Goal: Information Seeking & Learning: Learn about a topic

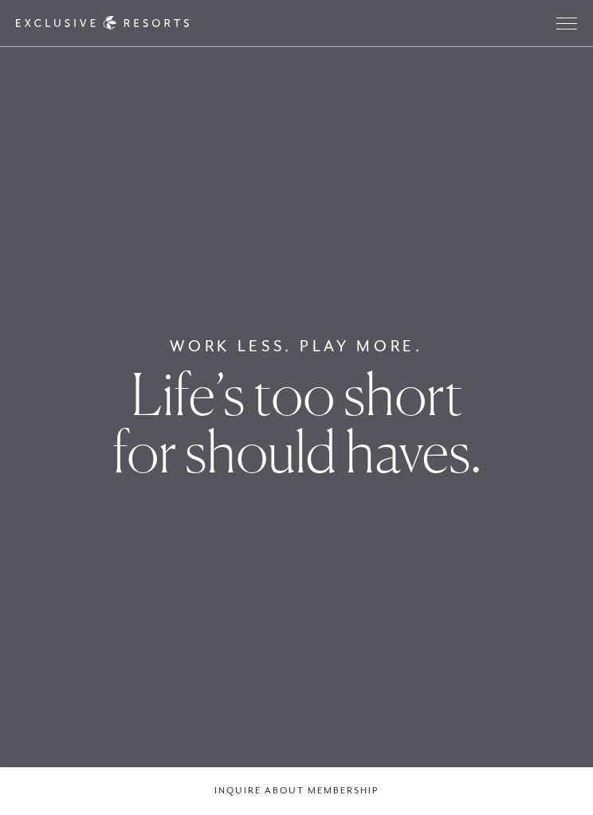
click at [572, 29] on button "Open navigation" at bounding box center [566, 23] width 21 height 11
click at [559, 29] on button "Open navigation" at bounding box center [566, 23] width 21 height 11
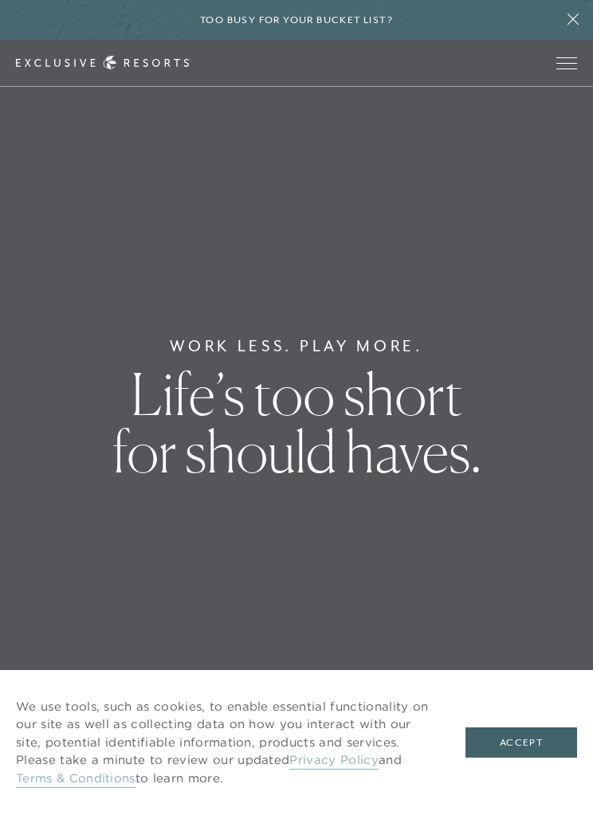
click at [508, 749] on button "Accept" at bounding box center [521, 742] width 112 height 30
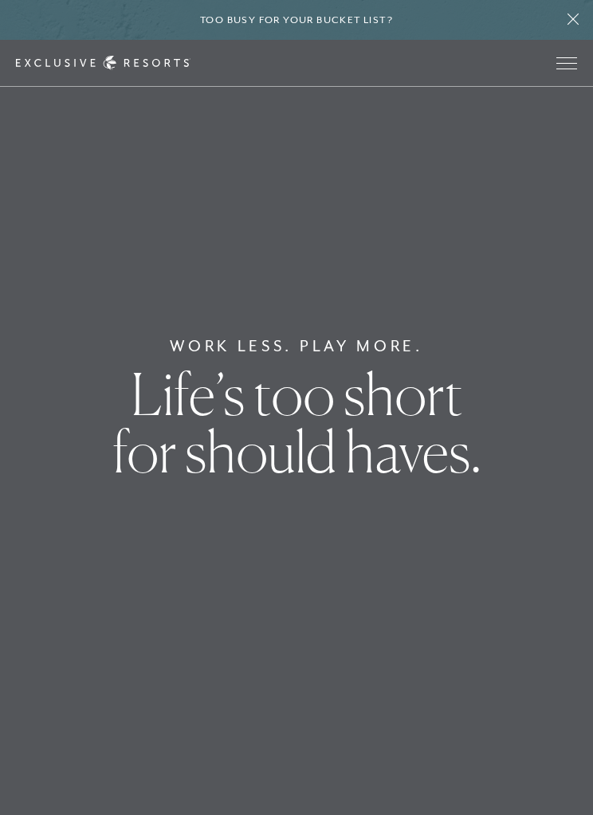
click at [561, 61] on span "Open navigation" at bounding box center [566, 62] width 21 height 11
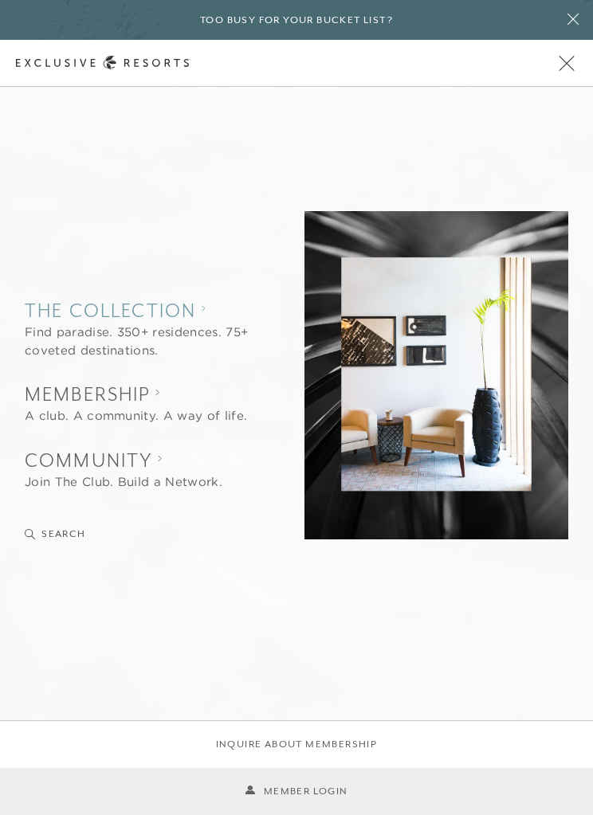
click at [140, 328] on div "Find paradise. 350+ residences. 75+ coveted destinations." at bounding box center [137, 341] width 225 height 36
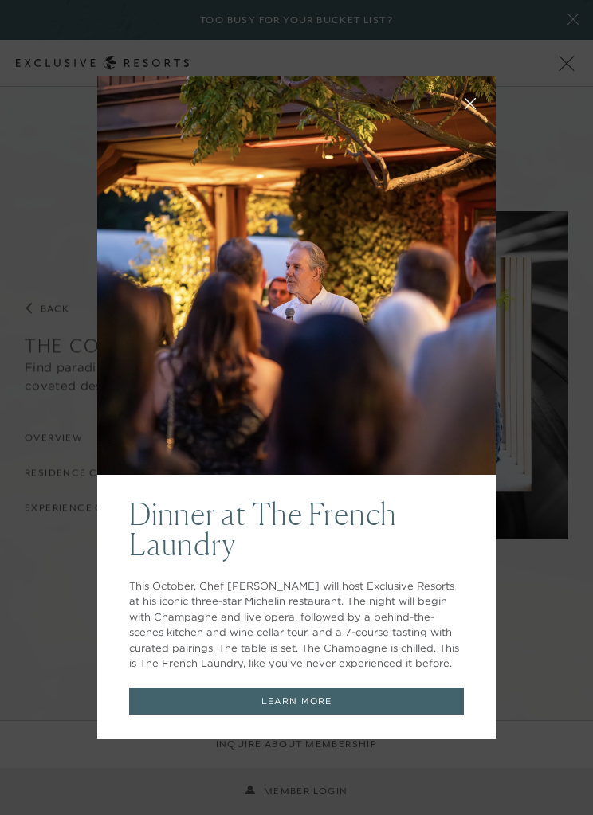
click at [126, 480] on div "Dinner at The French Laundry This October, Chef Thomas Keller will host Exclusi…" at bounding box center [296, 607] width 398 height 264
click at [464, 112] on button at bounding box center [470, 102] width 38 height 38
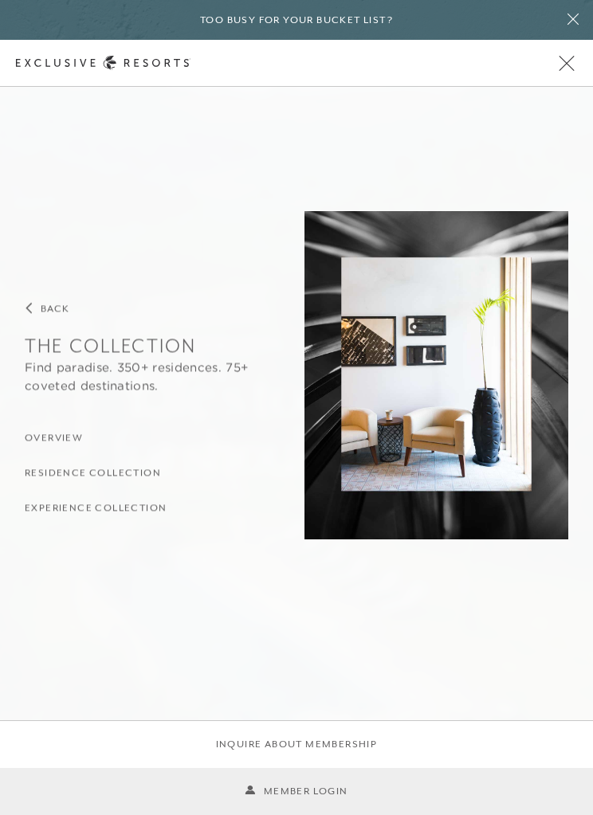
click at [121, 477] on h3 "Residence Collection" at bounding box center [93, 473] width 136 height 15
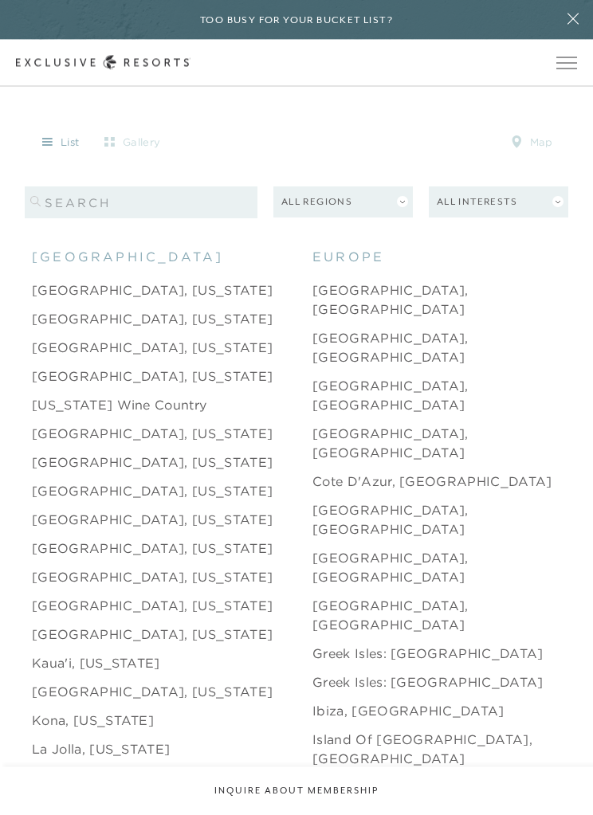
scroll to position [1519, 0]
click at [346, 672] on link "Greek Isles: [GEOGRAPHIC_DATA]" at bounding box center [427, 681] width 231 height 19
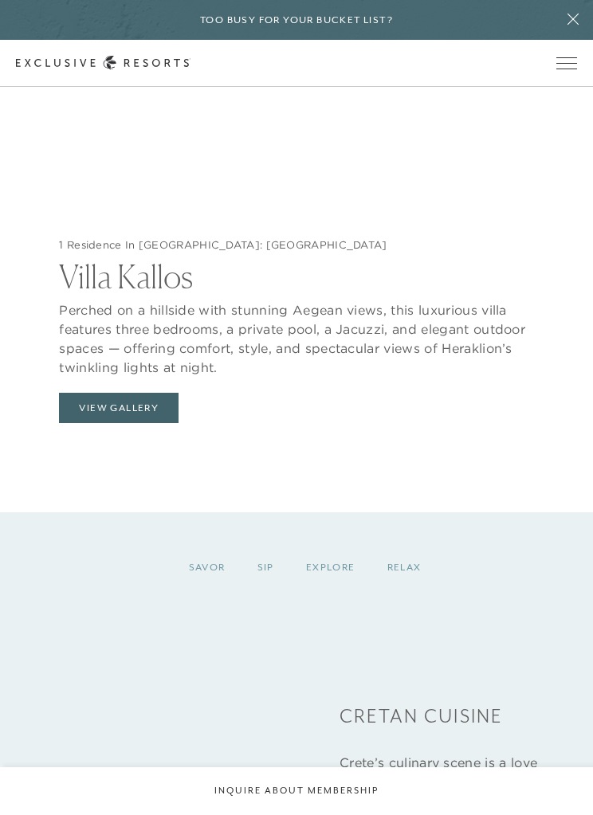
scroll to position [1876, 0]
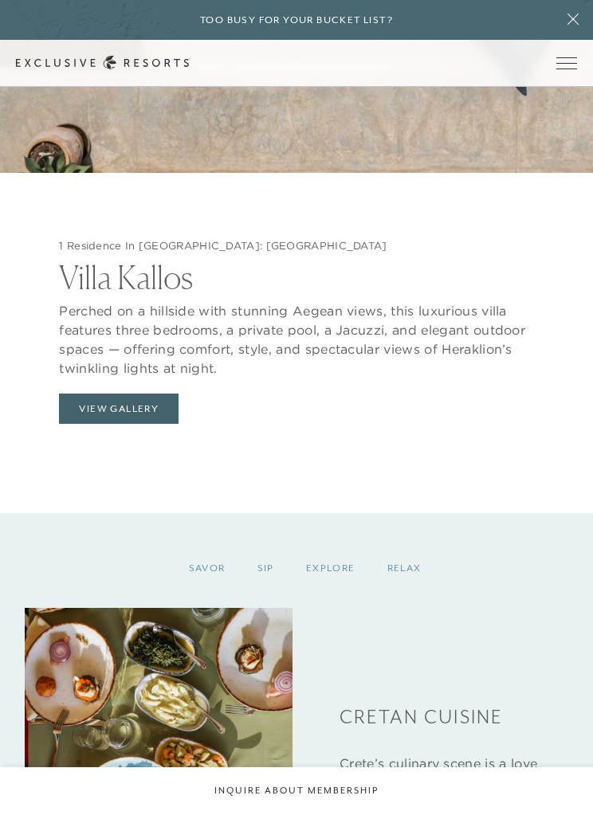
click at [126, 424] on button "View Gallery" at bounding box center [118, 408] width 119 height 30
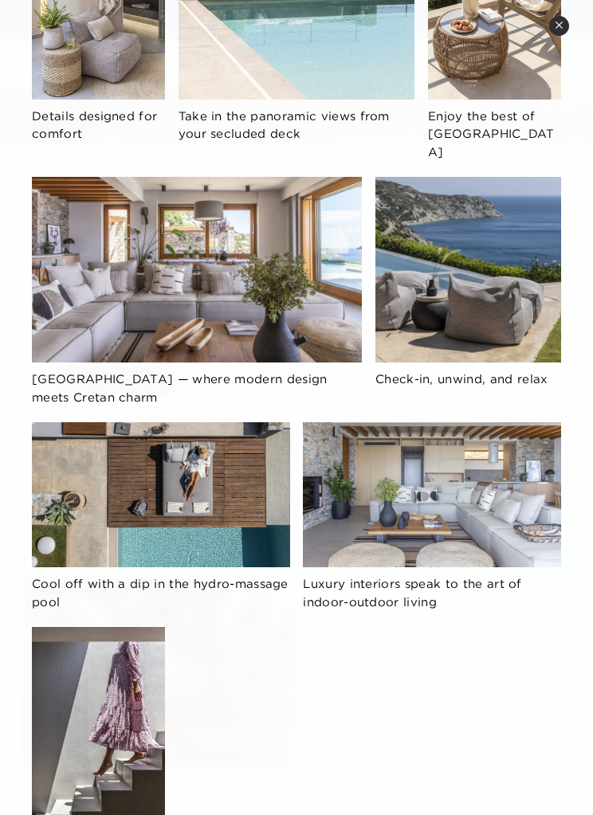
scroll to position [781, 0]
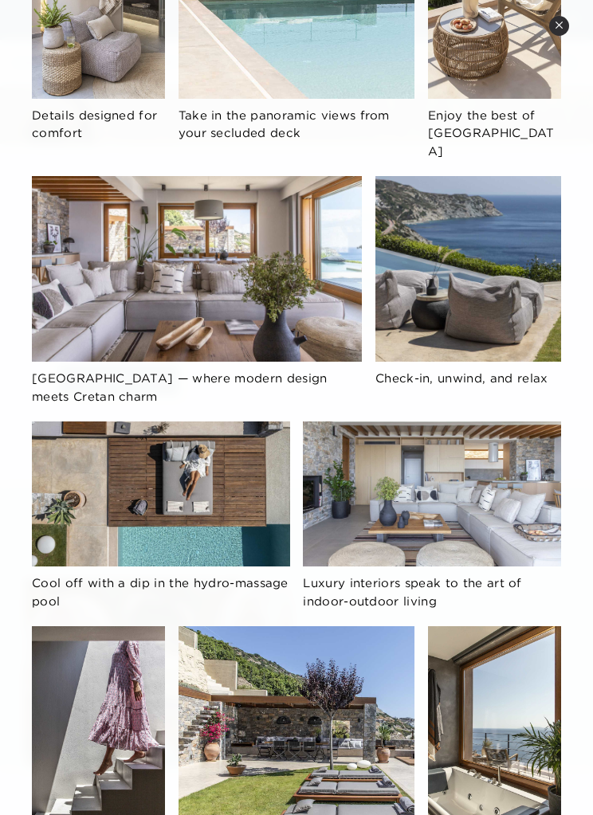
click at [475, 263] on div "Wake up to breathtaking sea views from your private hillside retreat Enjoy sun-…" at bounding box center [296, 167] width 529 height 1510
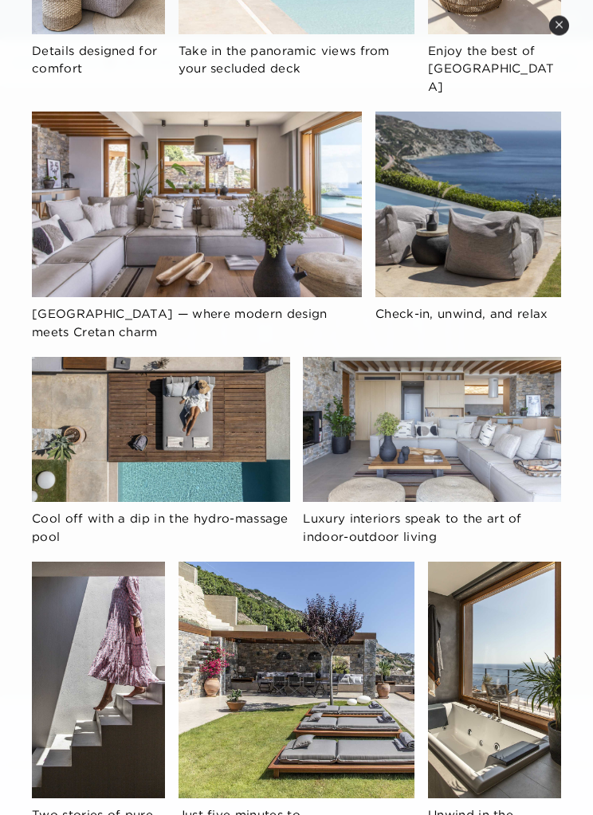
scroll to position [0, 0]
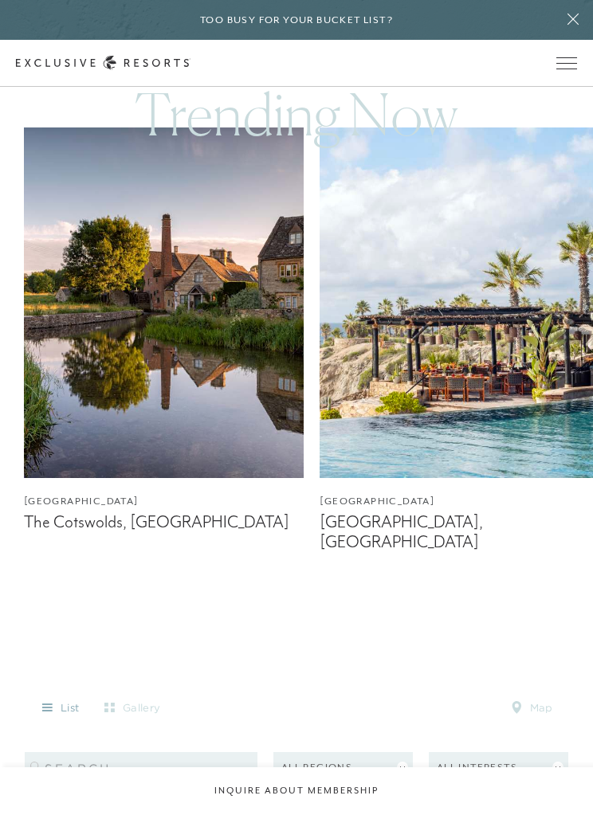
scroll to position [952, 0]
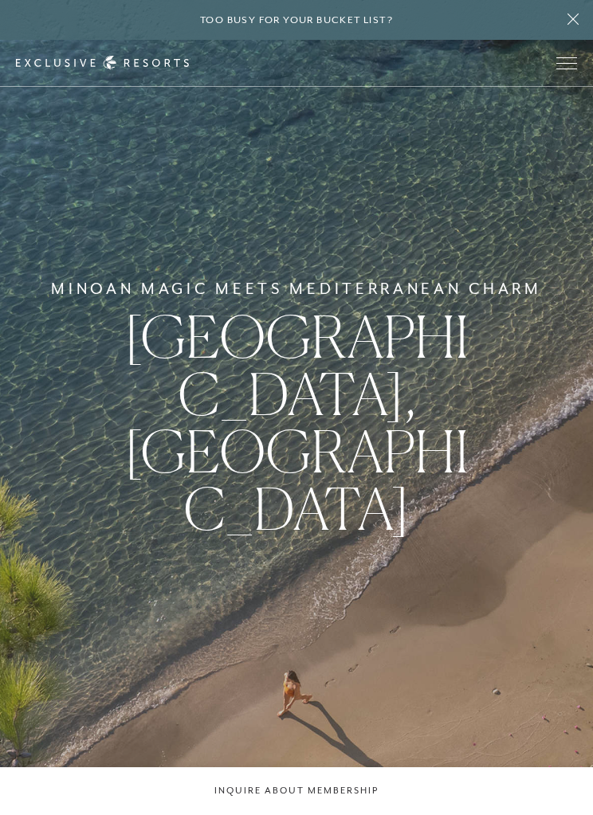
scroll to position [950, 0]
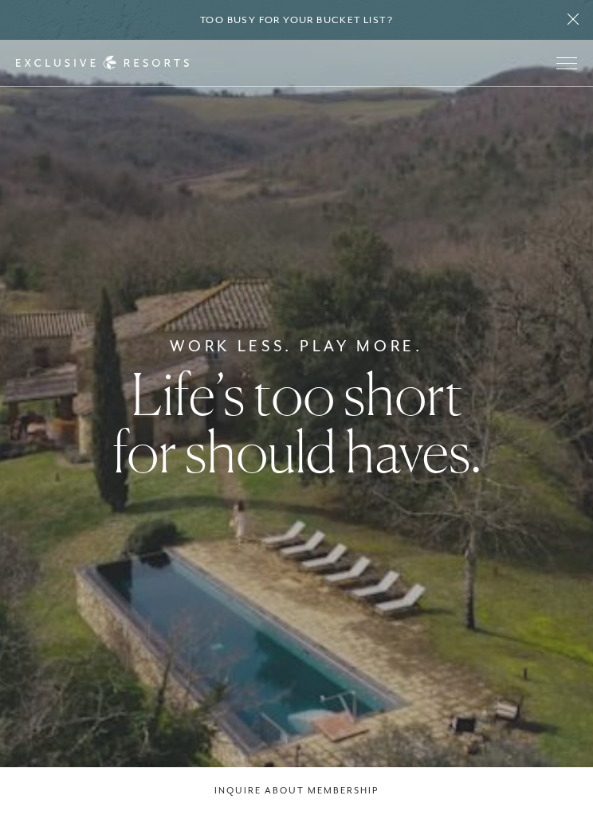
click at [560, 63] on span "Open navigation" at bounding box center [566, 63] width 21 height 1
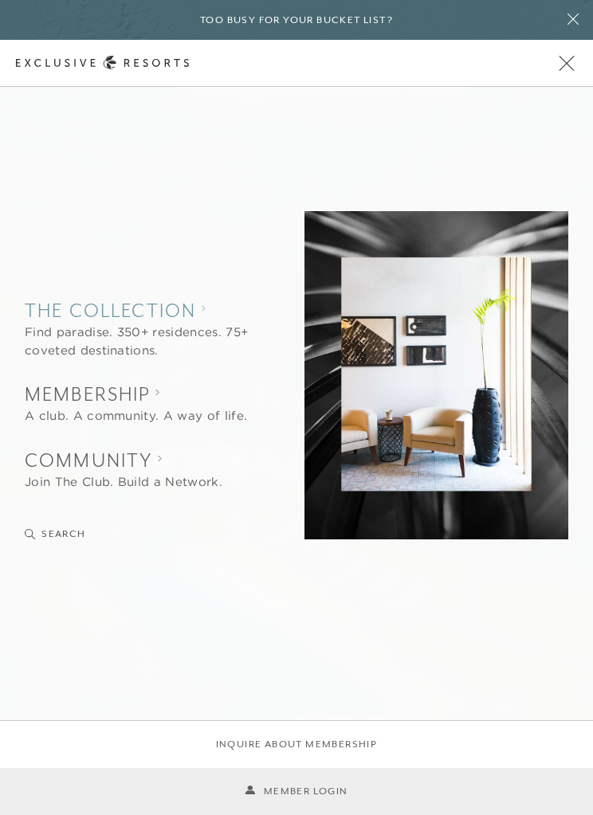
click at [186, 335] on div "Find paradise. 350+ residences. 75+ coveted destinations." at bounding box center [137, 341] width 225 height 36
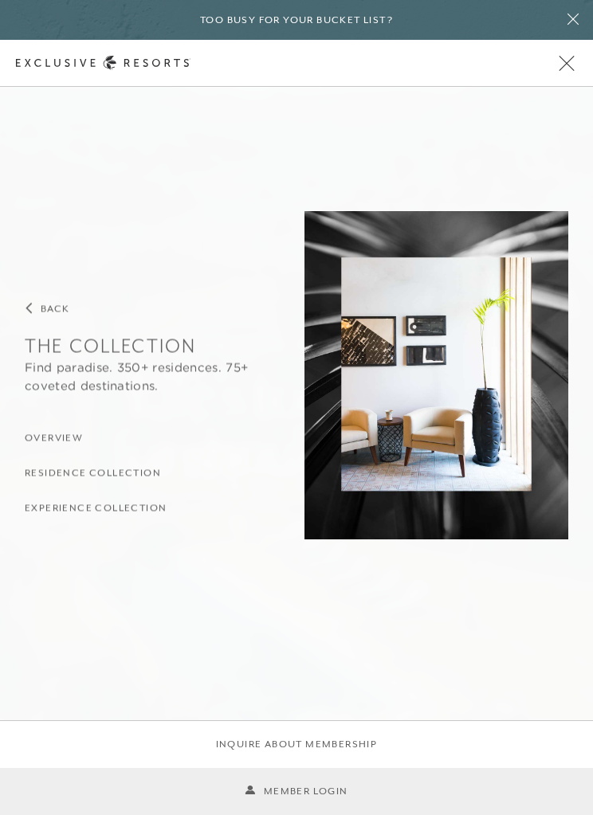
click at [127, 476] on h3 "Residence Collection" at bounding box center [93, 473] width 136 height 15
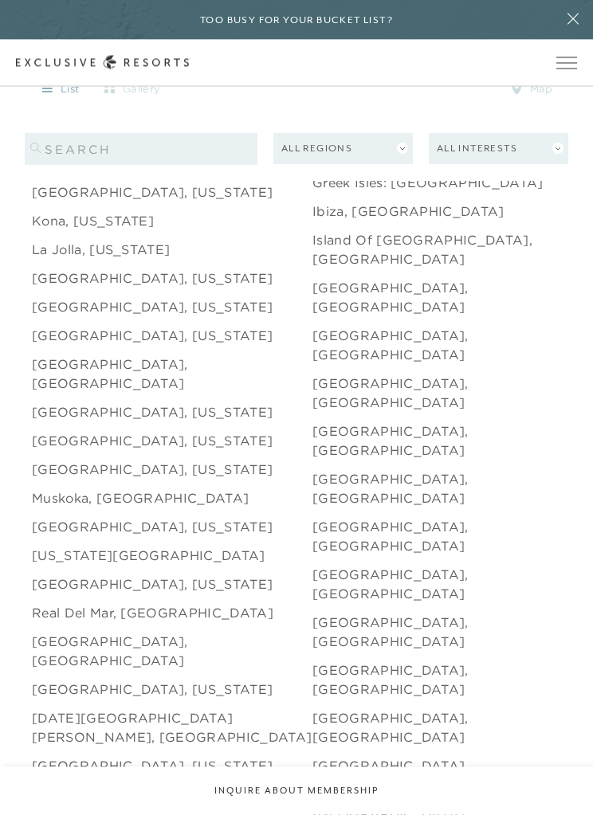
scroll to position [2093, 0]
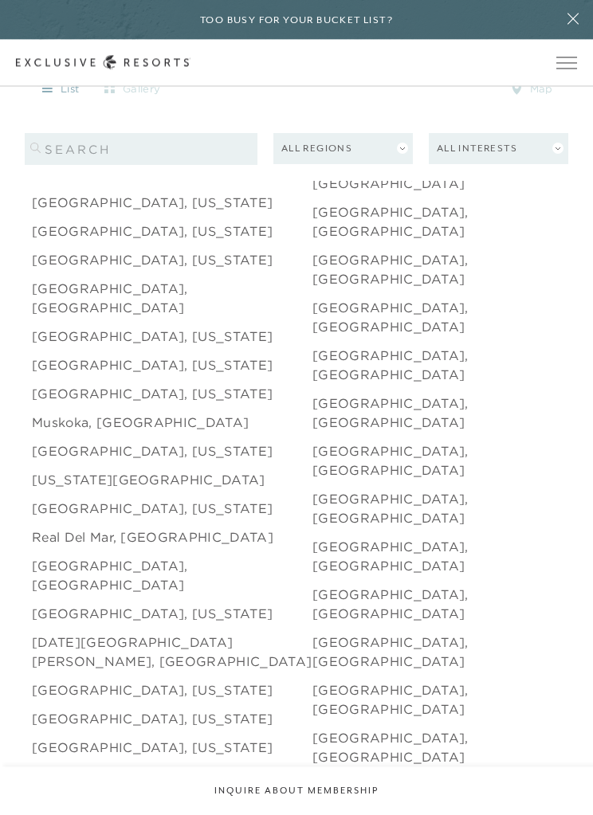
click at [97, 473] on link "[US_STATE][GEOGRAPHIC_DATA]" at bounding box center [148, 480] width 233 height 19
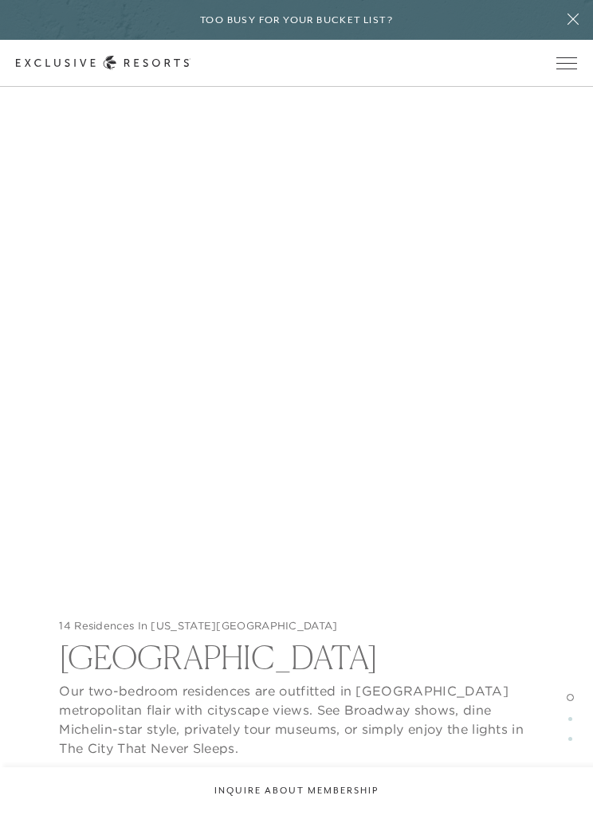
scroll to position [2288, 0]
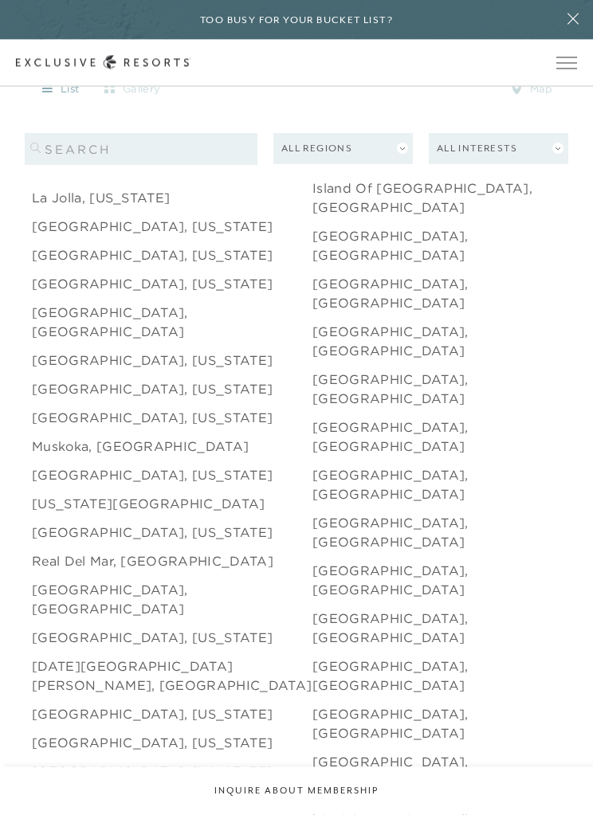
scroll to position [2071, 0]
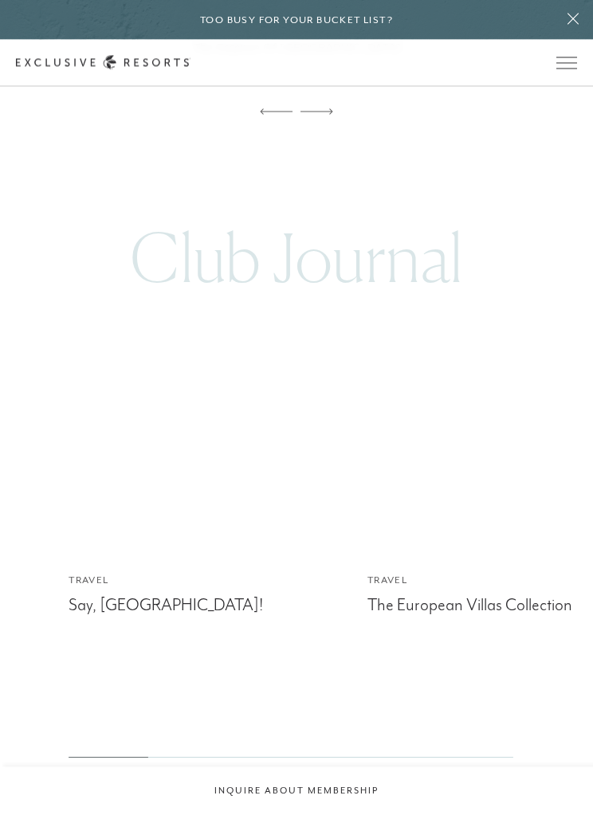
scroll to position [3243, 0]
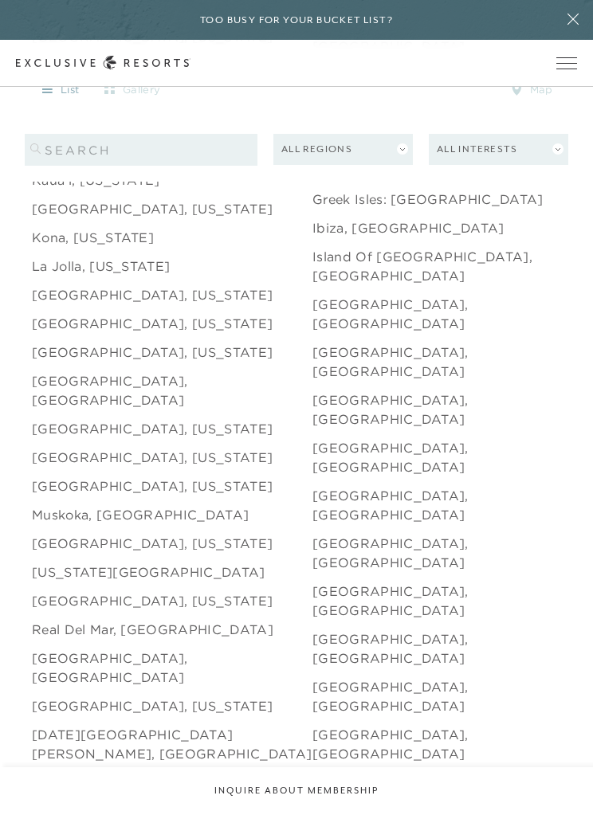
scroll to position [2001, 0]
click at [367, 773] on link "[GEOGRAPHIC_DATA], [GEOGRAPHIC_DATA]" at bounding box center [452, 792] width 280 height 38
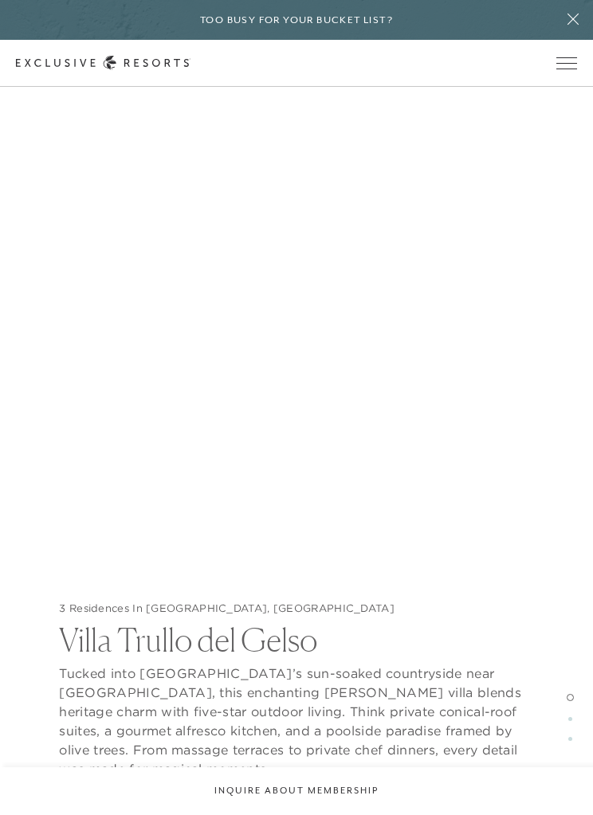
scroll to position [1728, 0]
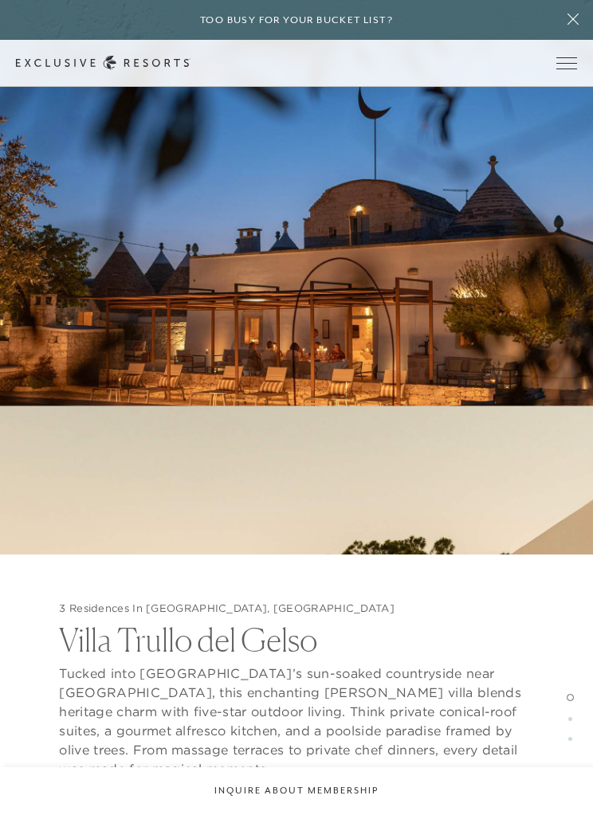
click at [487, 345] on img at bounding box center [296, 308] width 593 height 616
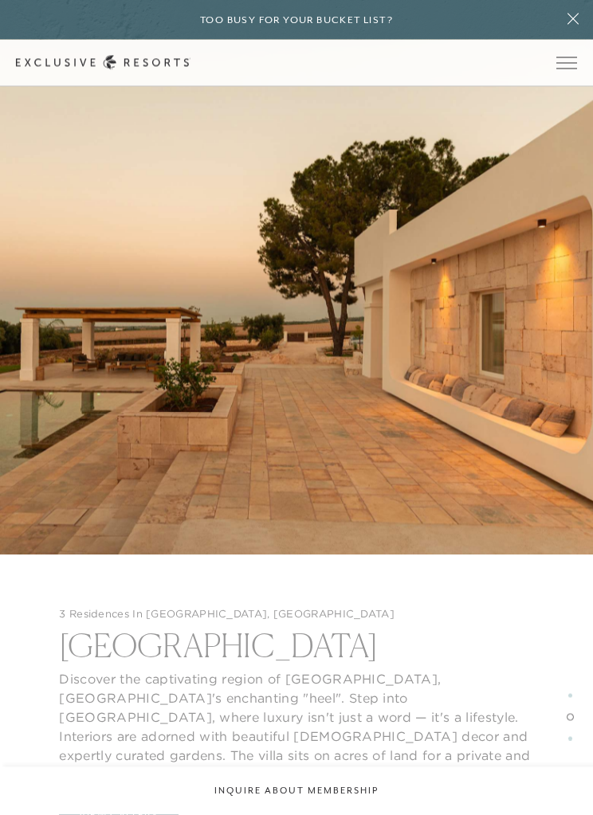
scroll to position [2547, 0]
click at [456, 814] on button "Inquire about membership" at bounding box center [296, 791] width 593 height 48
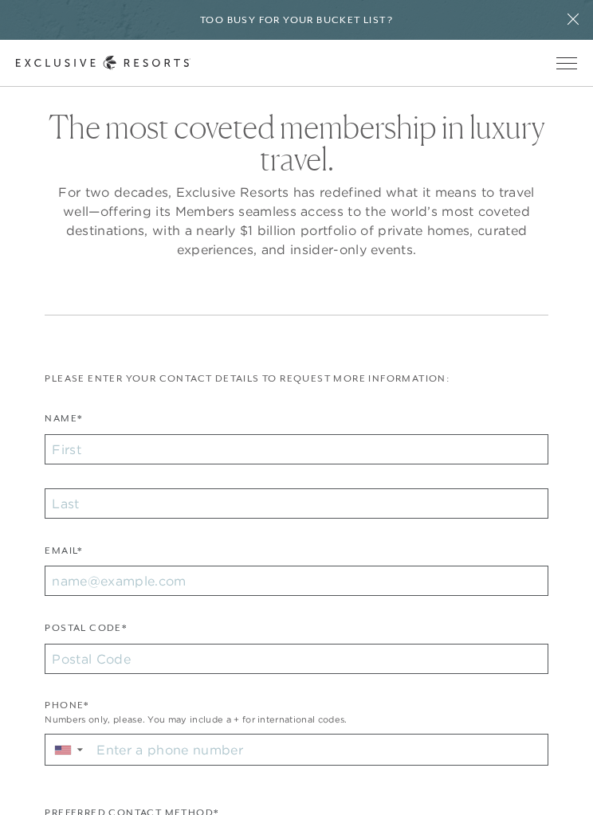
click at [585, 7] on button at bounding box center [573, 20] width 40 height 40
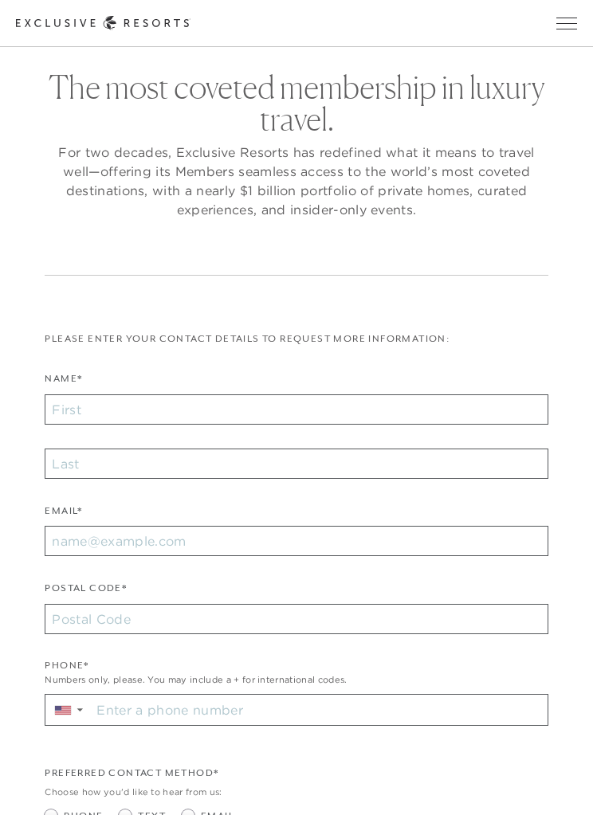
click at [563, 29] on button "Open navigation" at bounding box center [566, 23] width 21 height 11
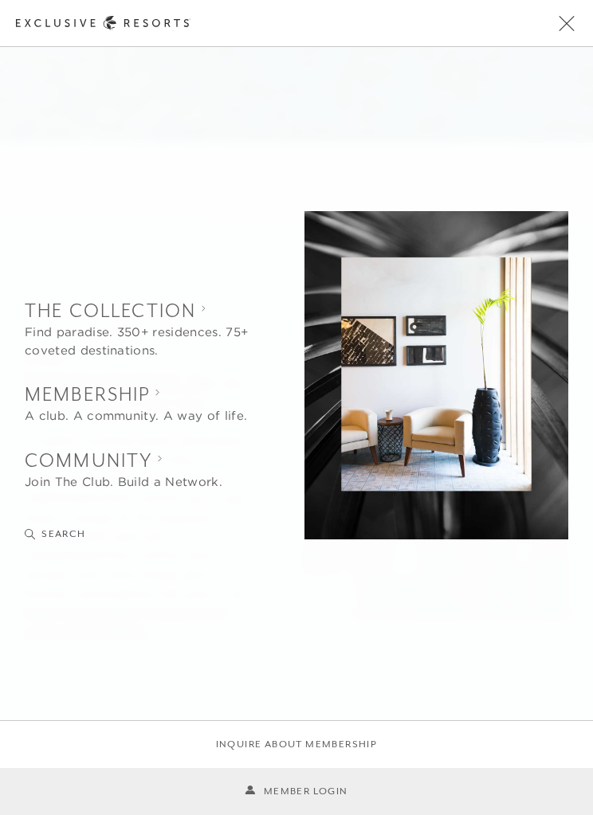
scroll to position [2547, 0]
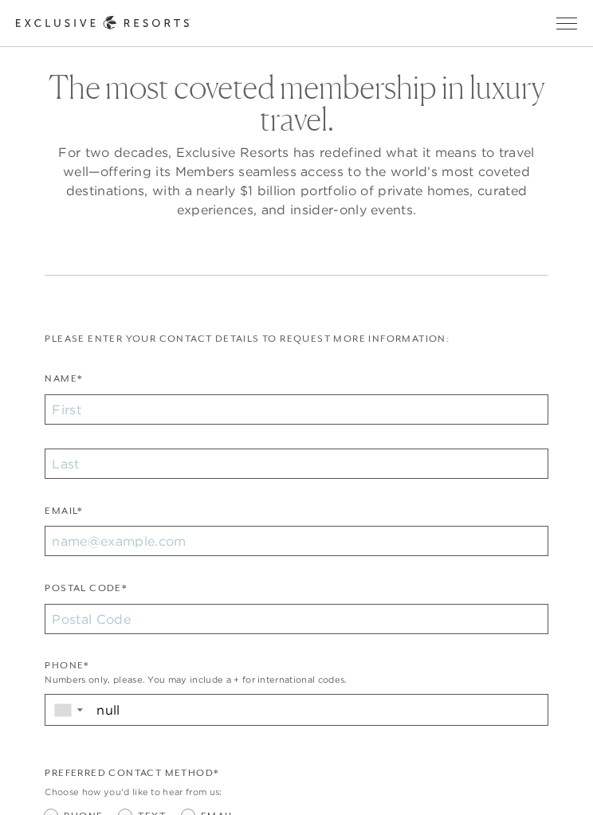
checkbox input "false"
click at [566, 29] on button "Open navigation" at bounding box center [566, 23] width 21 height 11
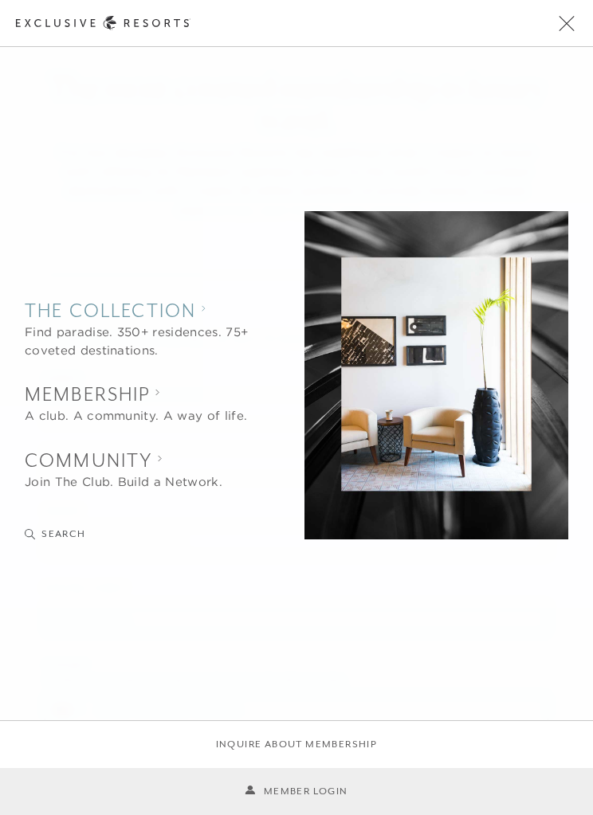
click at [192, 323] on collection "The Collection" at bounding box center [137, 310] width 225 height 26
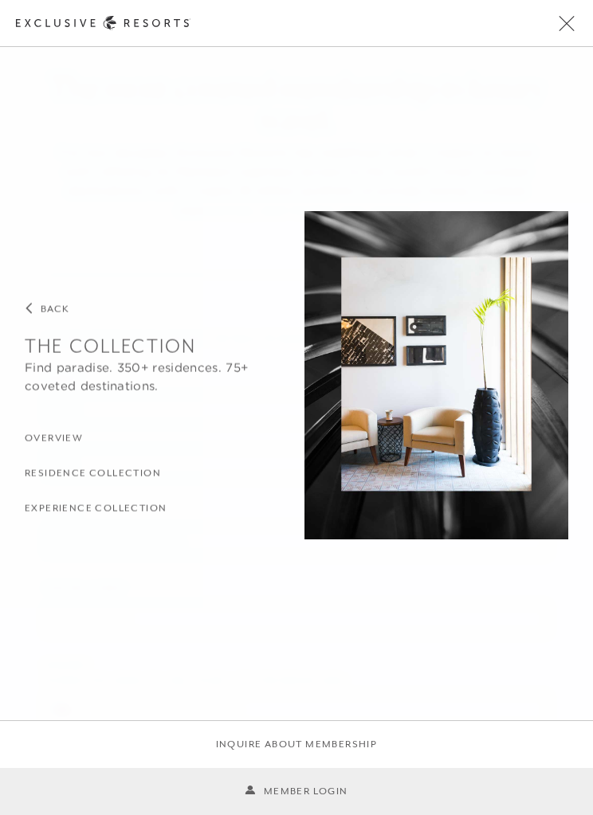
click at [139, 472] on h3 "Residence Collection" at bounding box center [93, 473] width 136 height 15
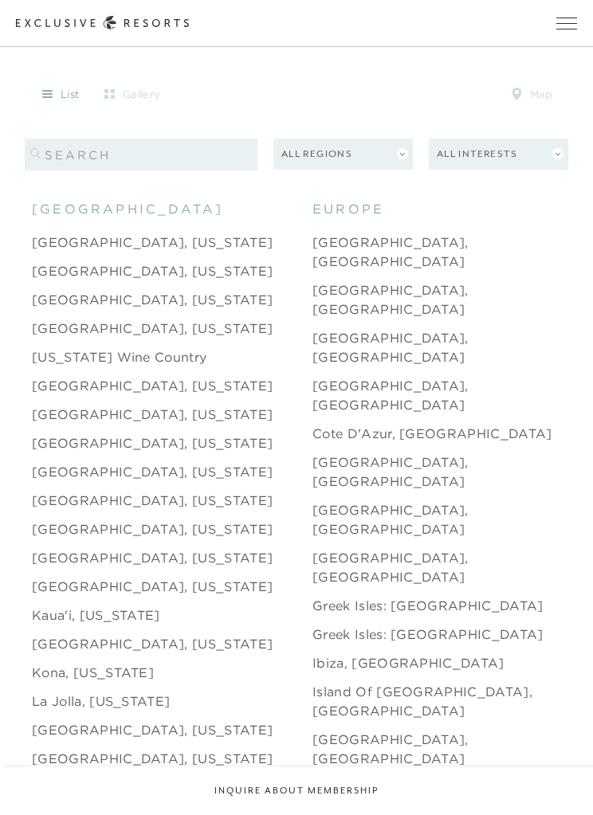
scroll to position [1564, 0]
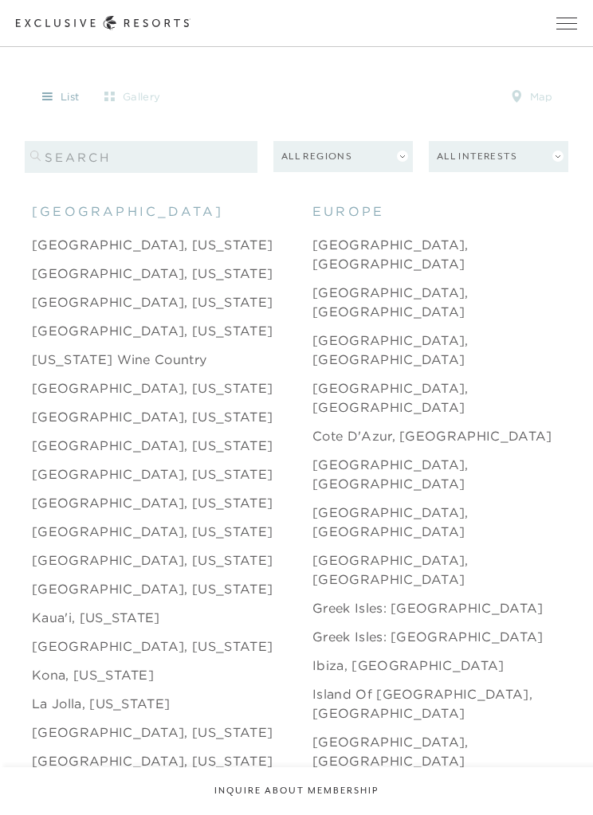
click at [402, 249] on link "[GEOGRAPHIC_DATA], [GEOGRAPHIC_DATA]" at bounding box center [452, 254] width 280 height 38
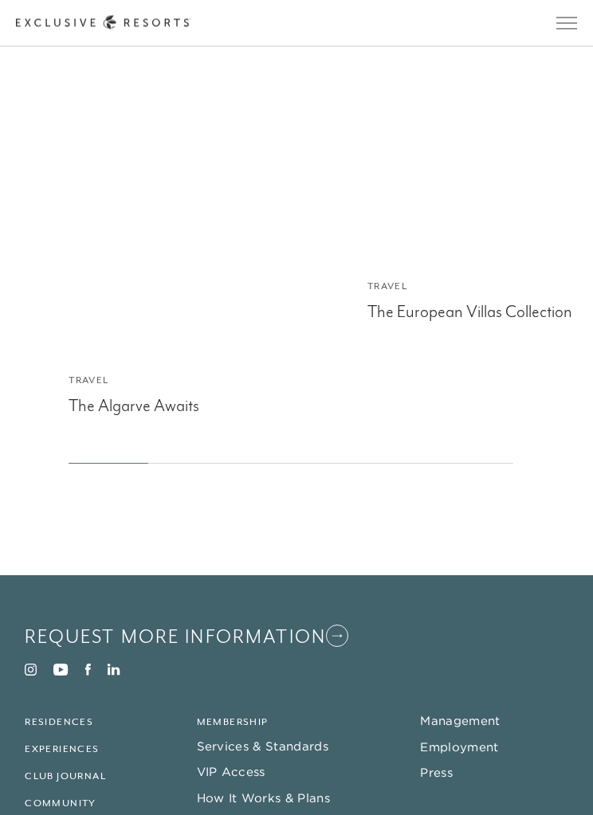
scroll to position [7058, 0]
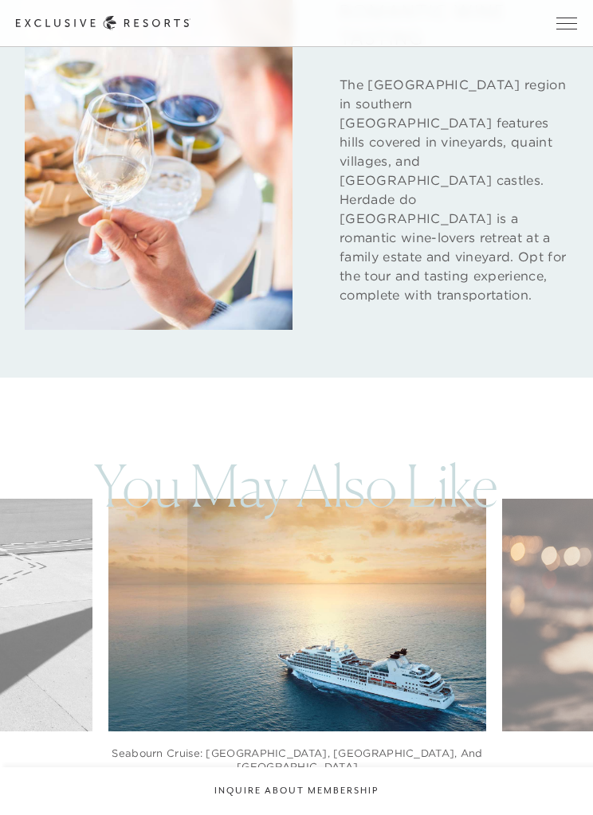
scroll to position [1564, 0]
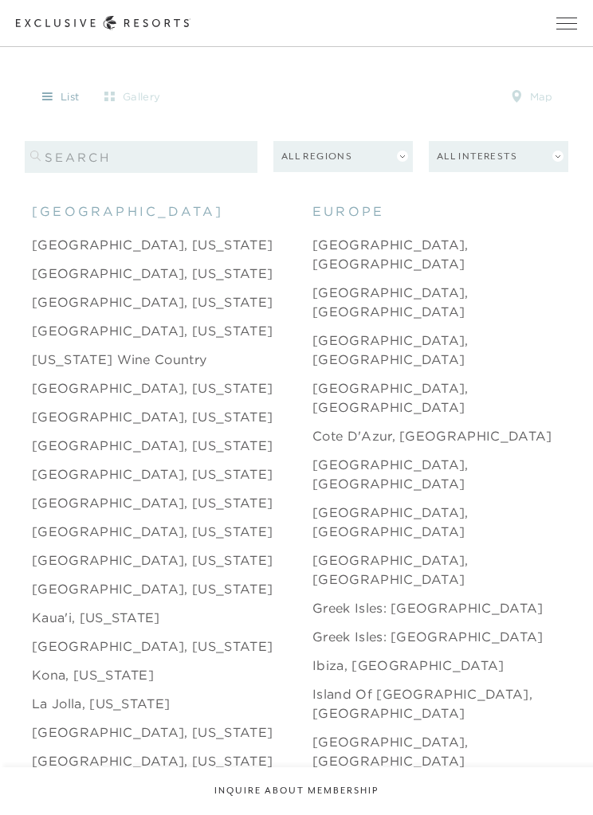
click at [385, 780] on link "[GEOGRAPHIC_DATA], [GEOGRAPHIC_DATA]" at bounding box center [452, 799] width 280 height 38
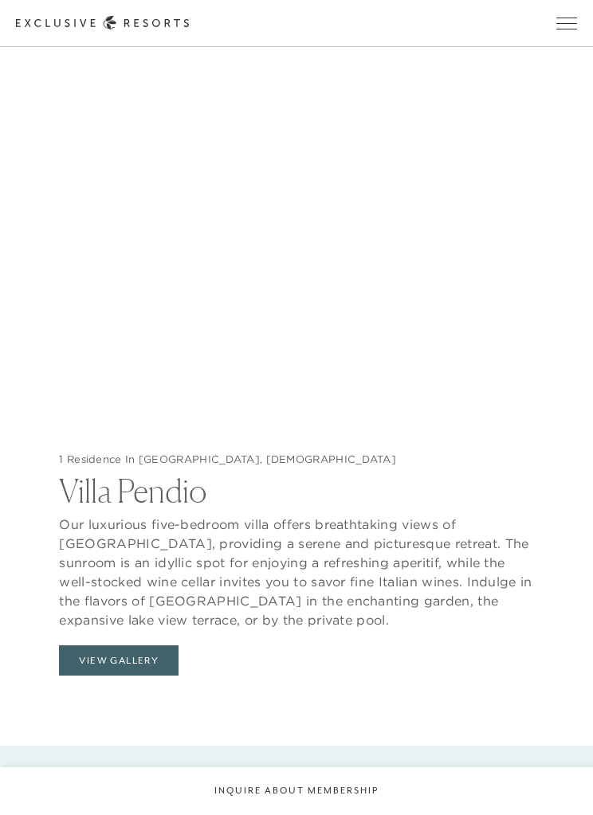
scroll to position [1667, 0]
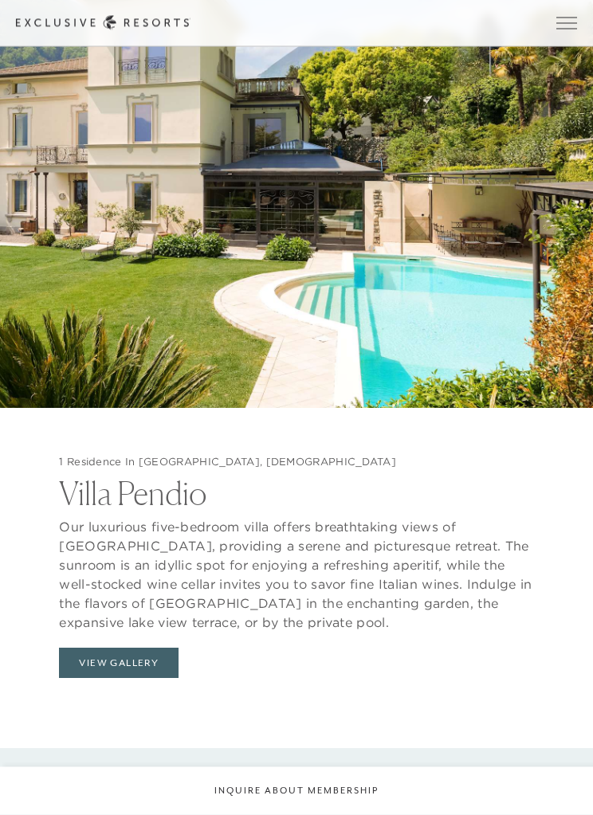
click at [133, 679] on button "View Gallery" at bounding box center [118, 663] width 119 height 30
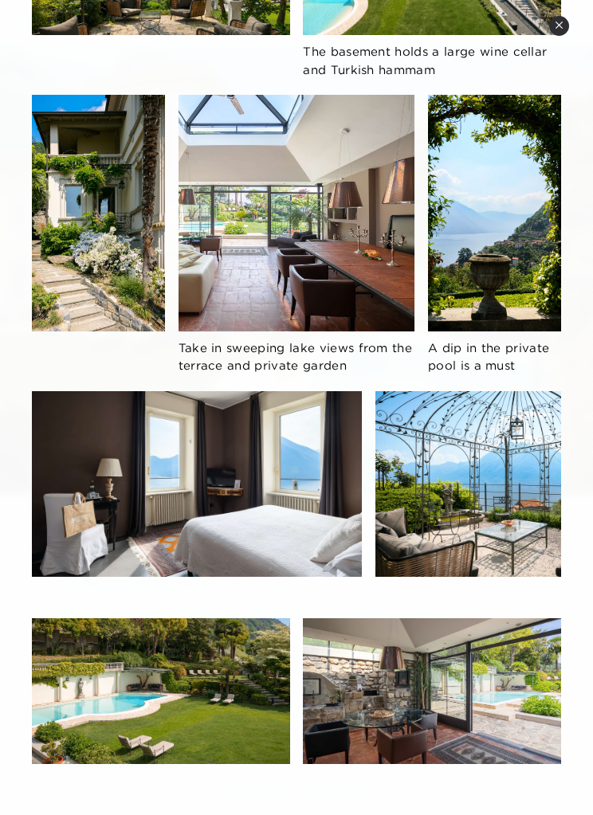
scroll to position [586, 0]
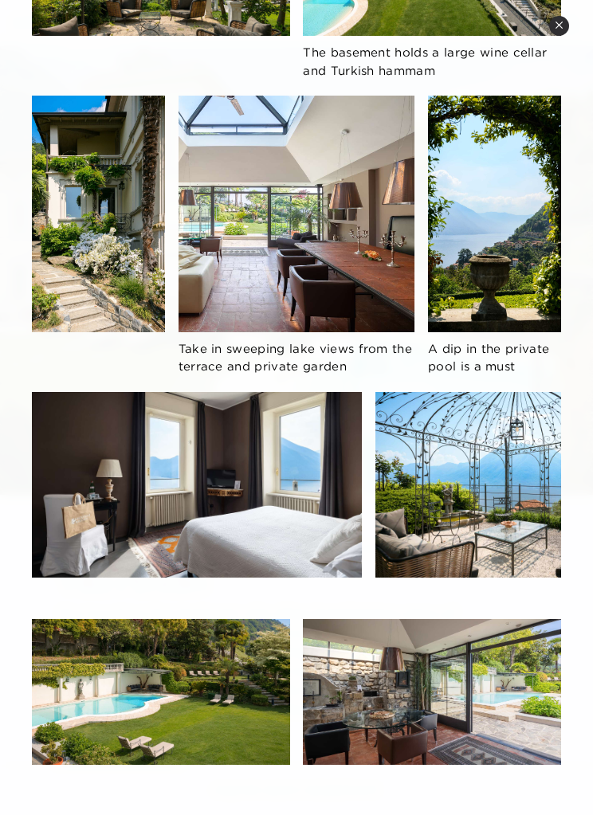
click at [550, 31] on button "Close quickview" at bounding box center [559, 26] width 20 height 20
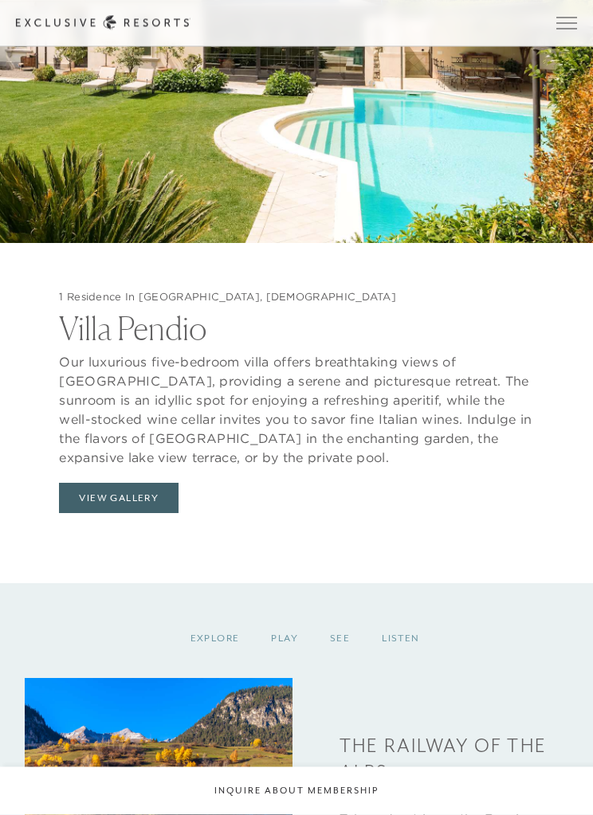
scroll to position [1833, 0]
click at [131, 513] on button "View Gallery" at bounding box center [118, 498] width 119 height 30
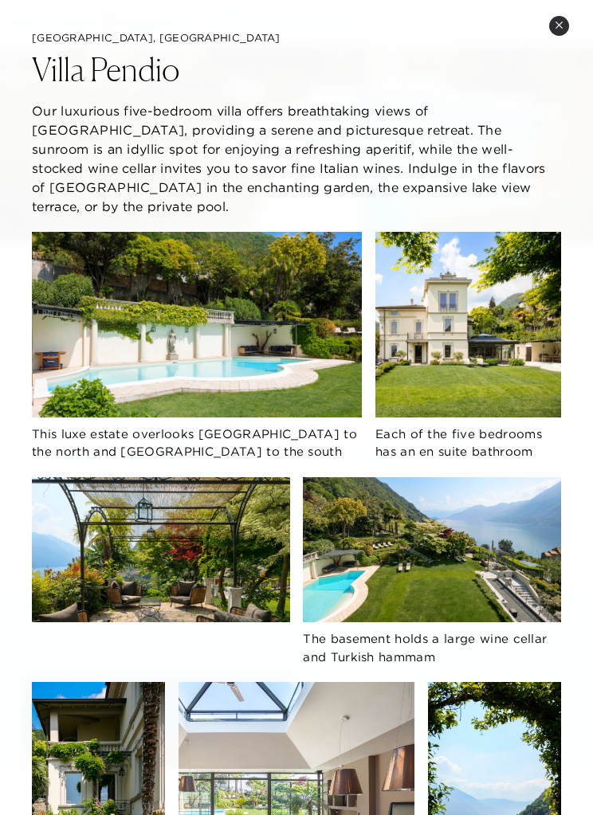
click at [276, 341] on div "This luxe estate overlooks Bellagio to the north and [GEOGRAPHIC_DATA] to the s…" at bounding box center [296, 812] width 529 height 1160
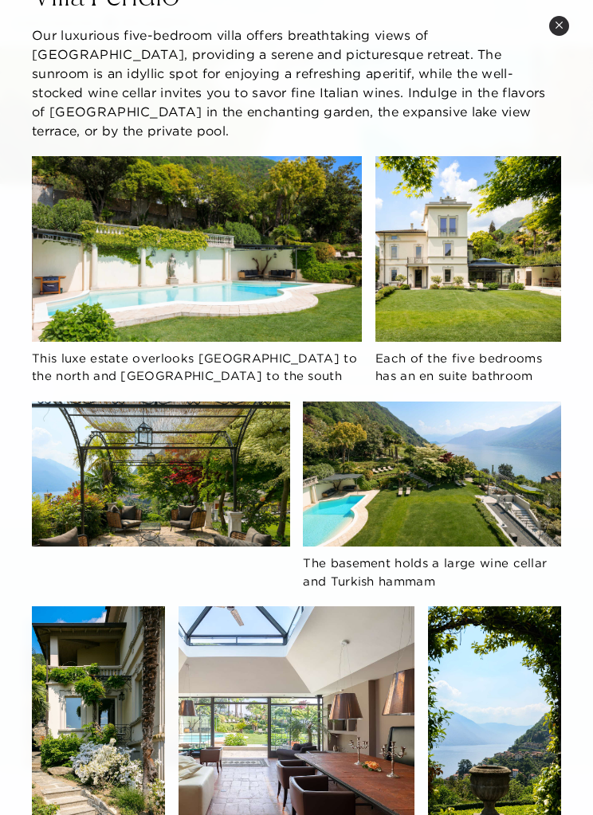
scroll to position [41, 0]
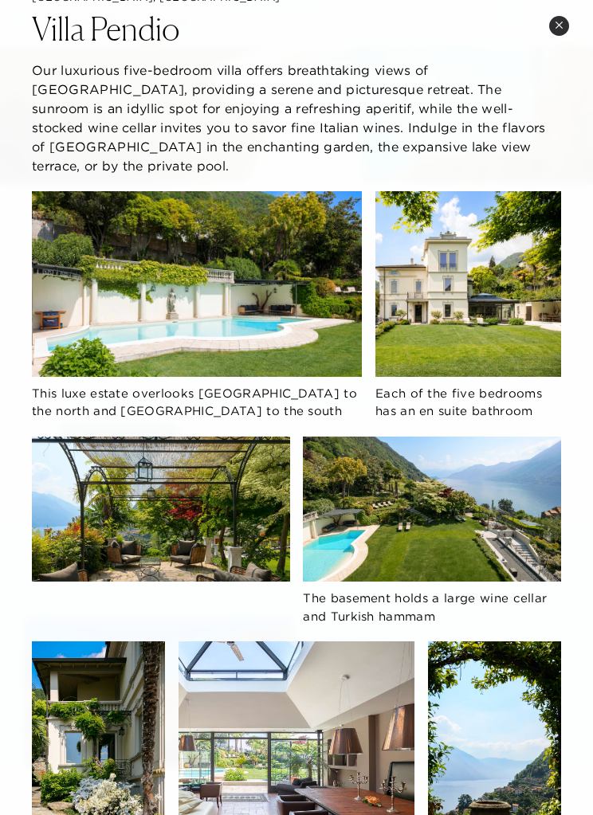
click at [559, 33] on button "Close quickview" at bounding box center [559, 26] width 20 height 20
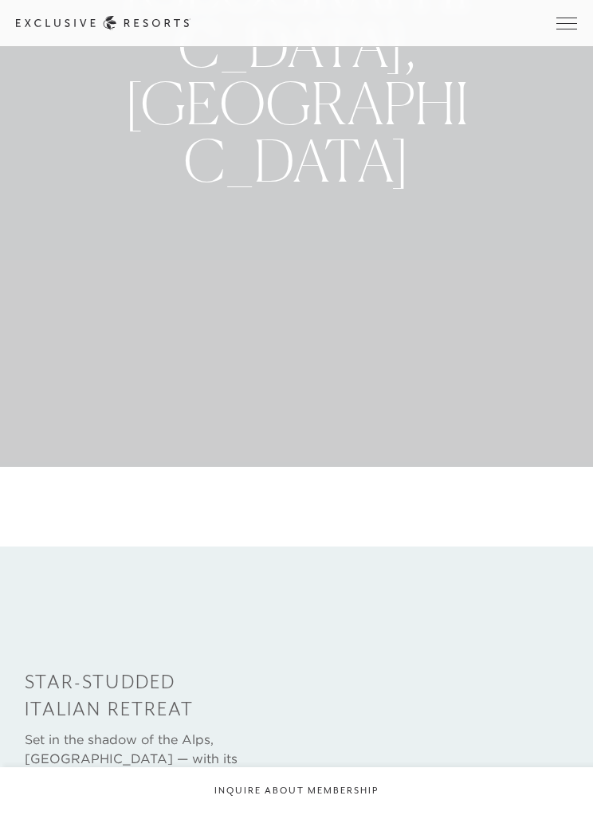
scroll to position [0, 0]
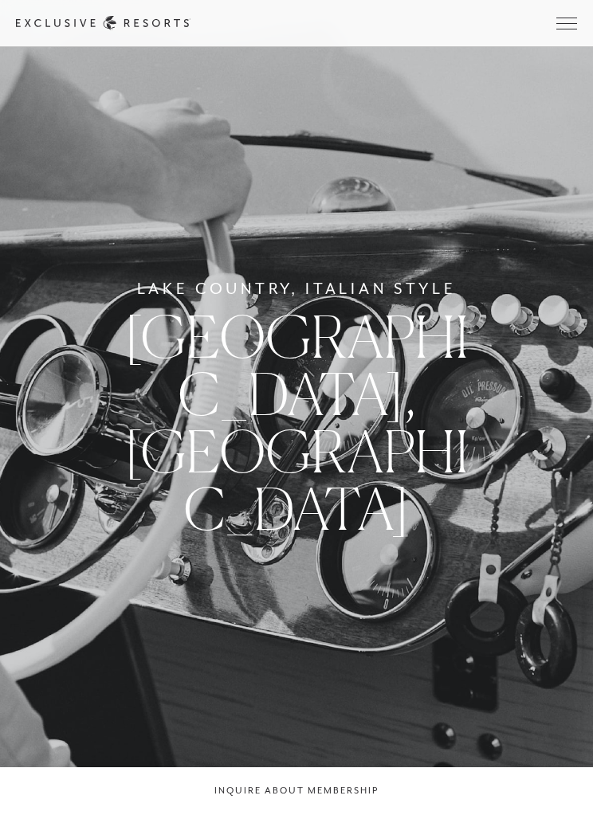
scroll to position [1564, 0]
